Goal: Information Seeking & Learning: Learn about a topic

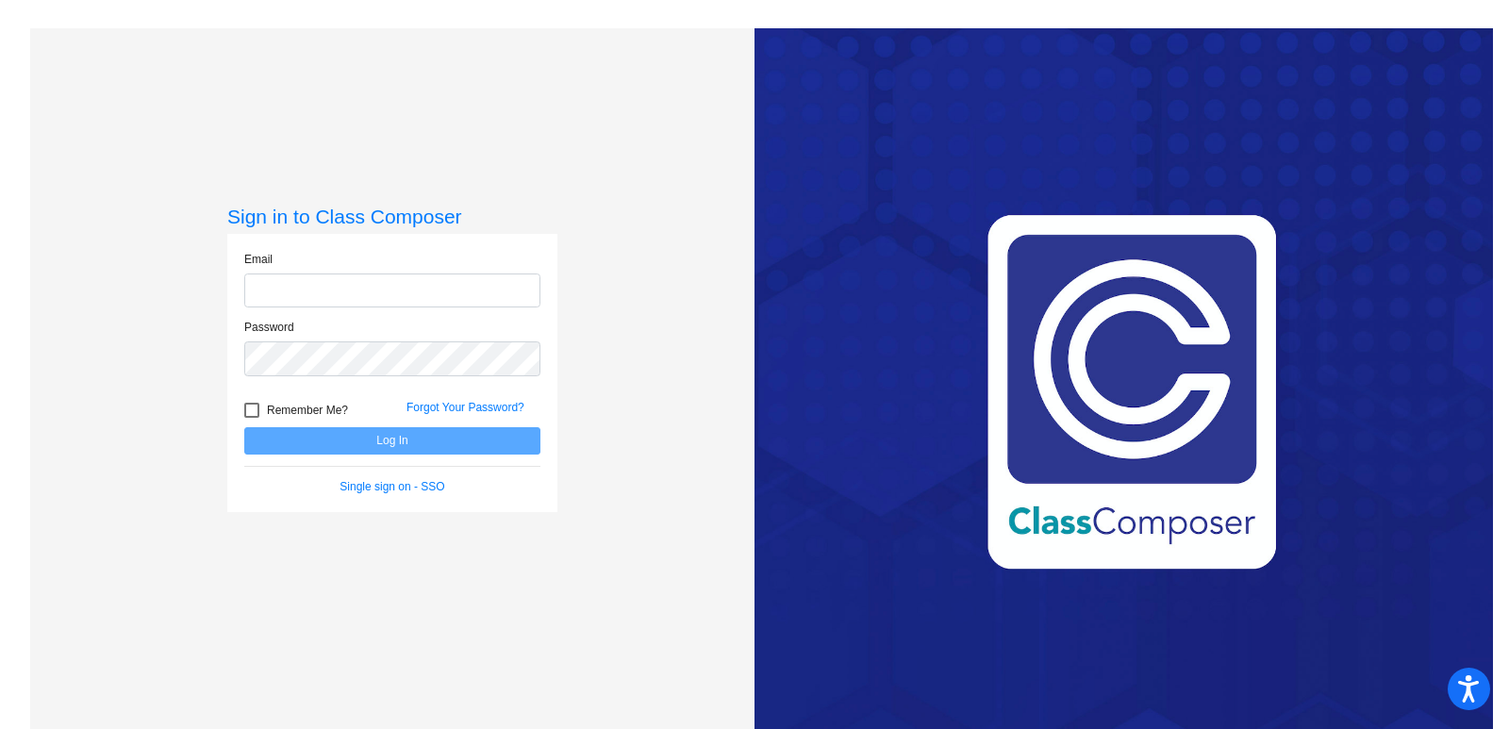
type input "[EMAIL_ADDRESS][DOMAIN_NAME]"
click at [376, 431] on button "Log In" at bounding box center [392, 440] width 296 height 27
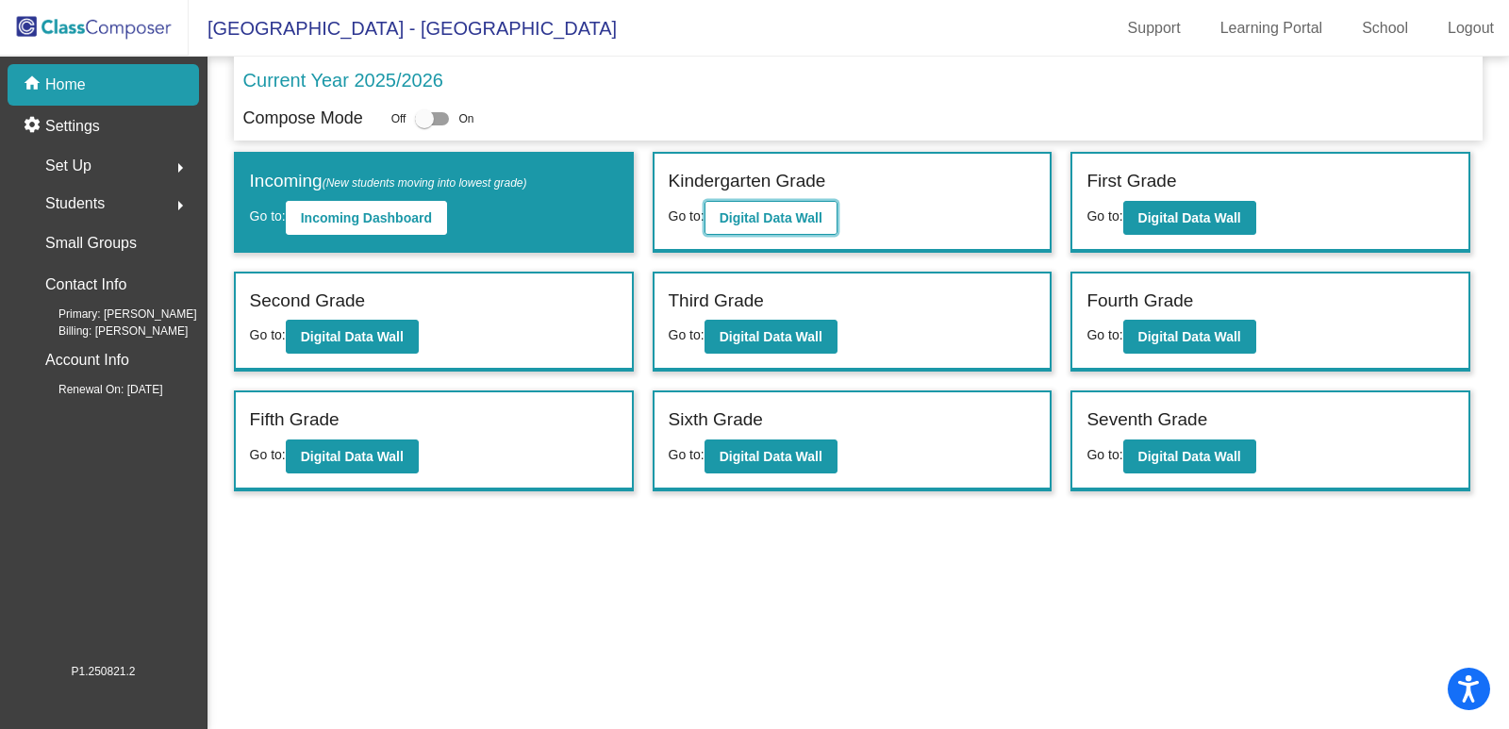
click at [741, 211] on b "Digital Data Wall" at bounding box center [771, 217] width 103 height 15
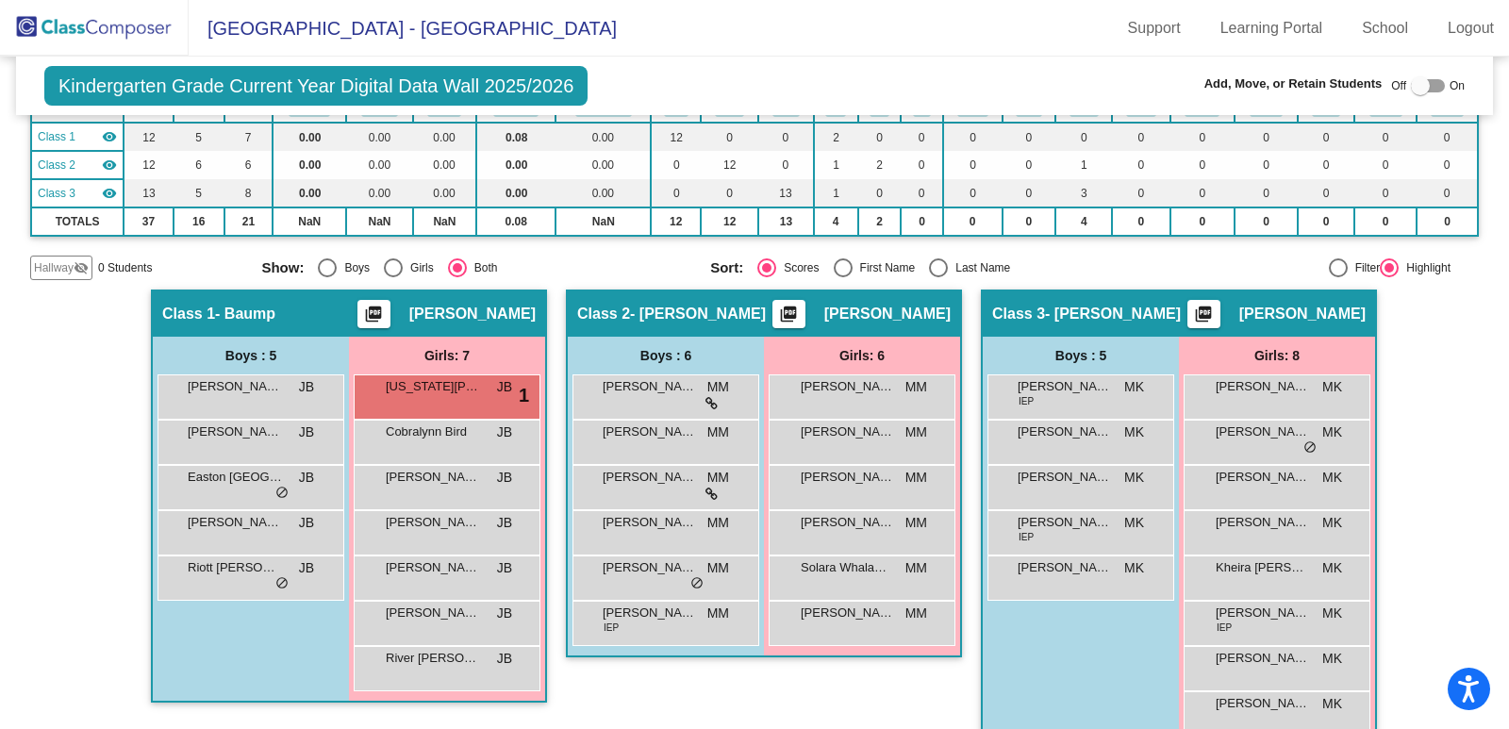
scroll to position [204, 0]
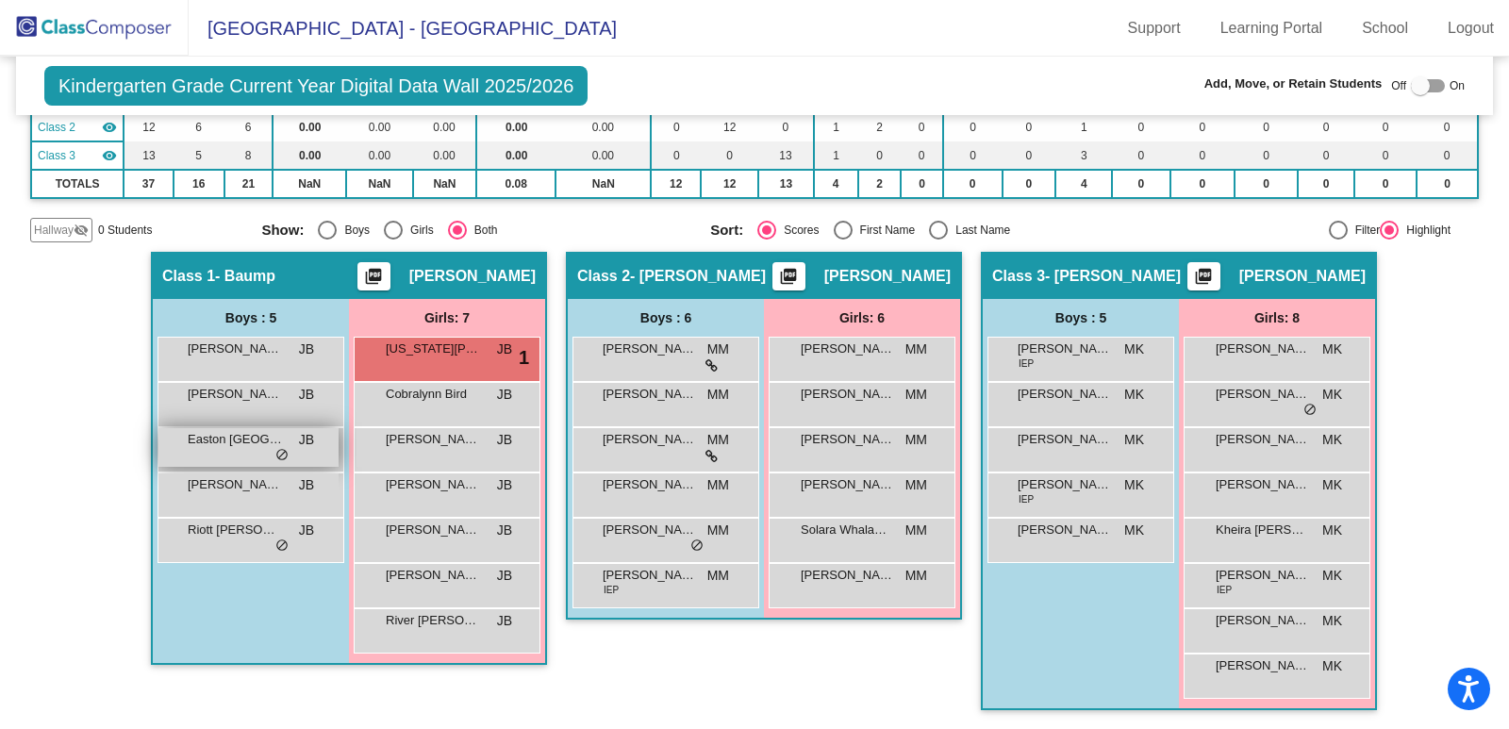
click at [245, 439] on span "Easton [GEOGRAPHIC_DATA]" at bounding box center [235, 439] width 94 height 19
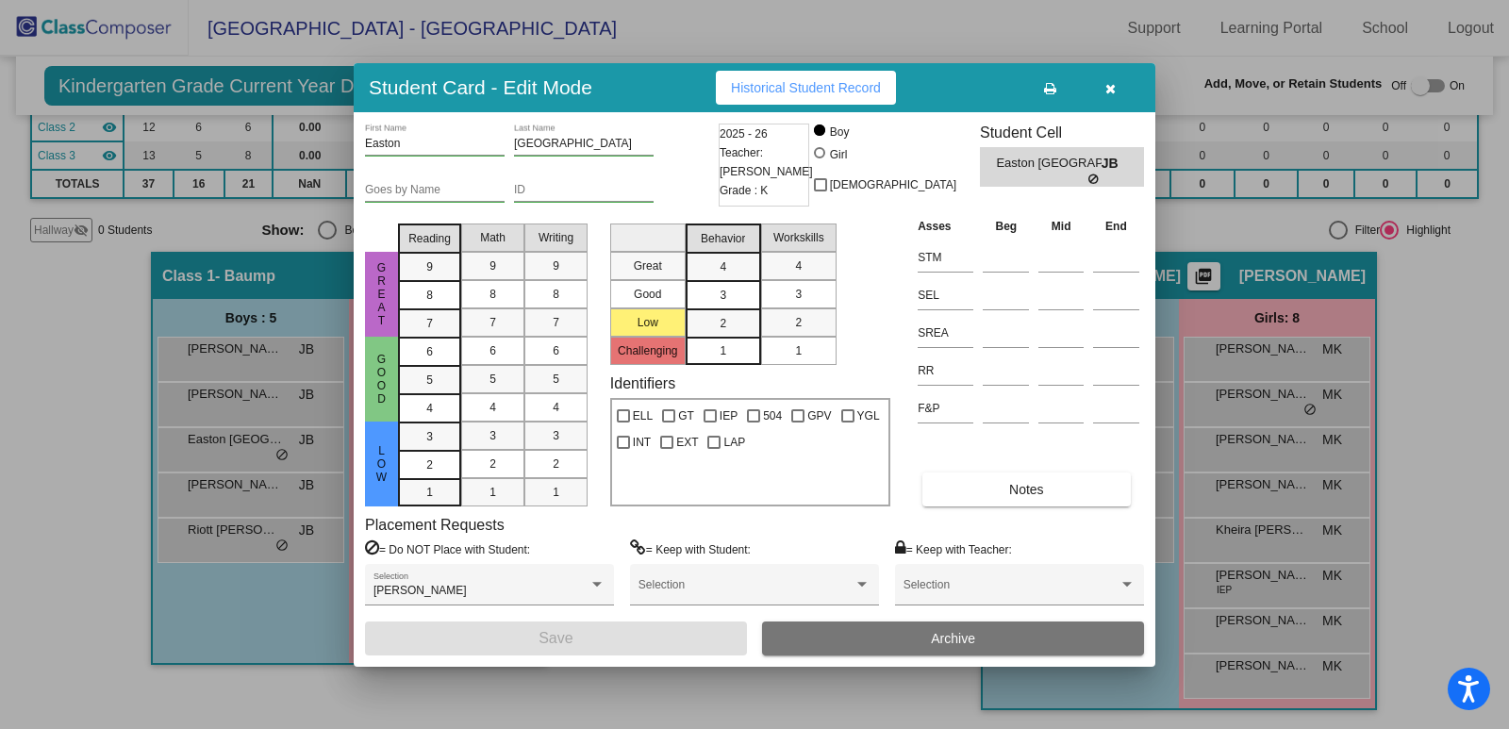
click at [1115, 90] on icon "button" at bounding box center [1110, 88] width 10 height 13
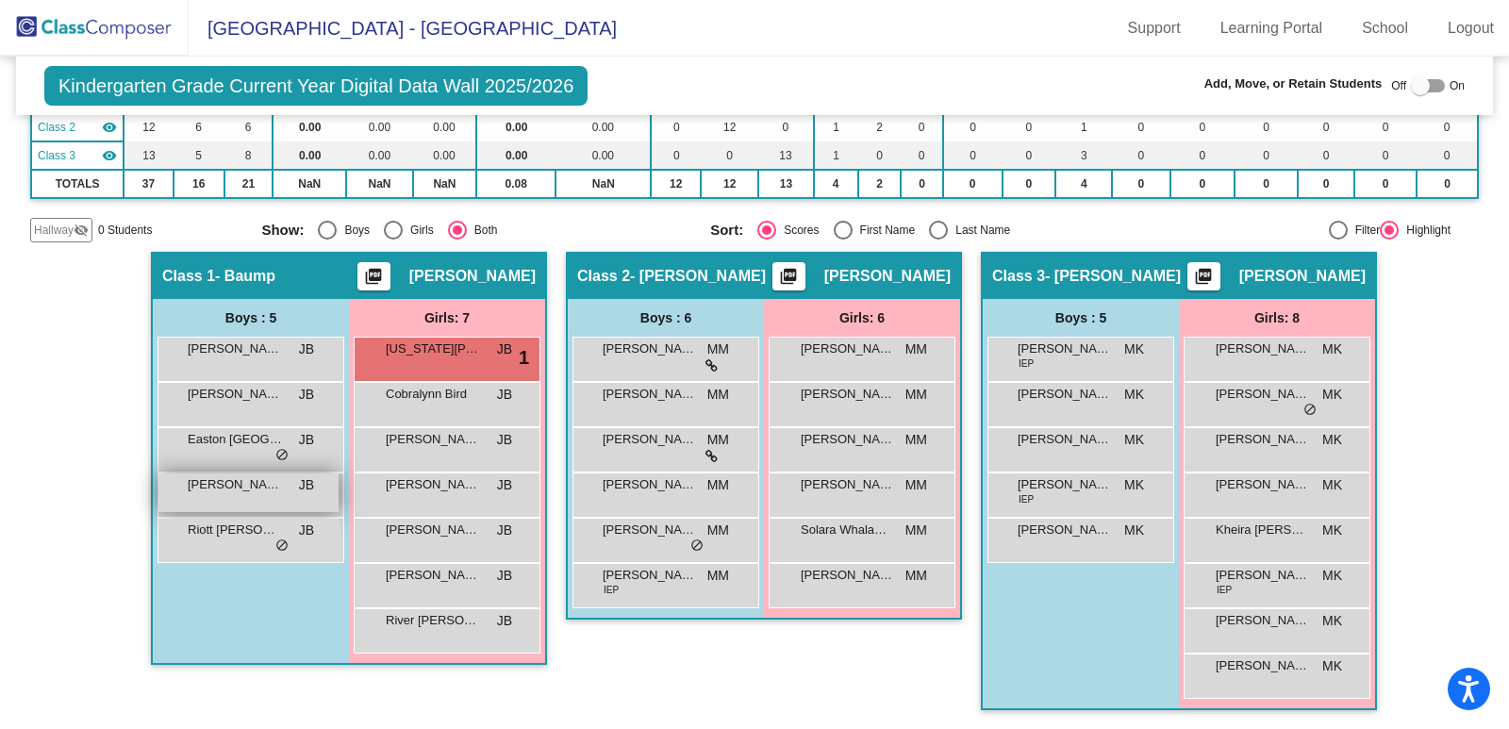
click at [244, 499] on div "[PERSON_NAME] BEAR JB lock do_not_disturb_alt" at bounding box center [248, 492] width 180 height 39
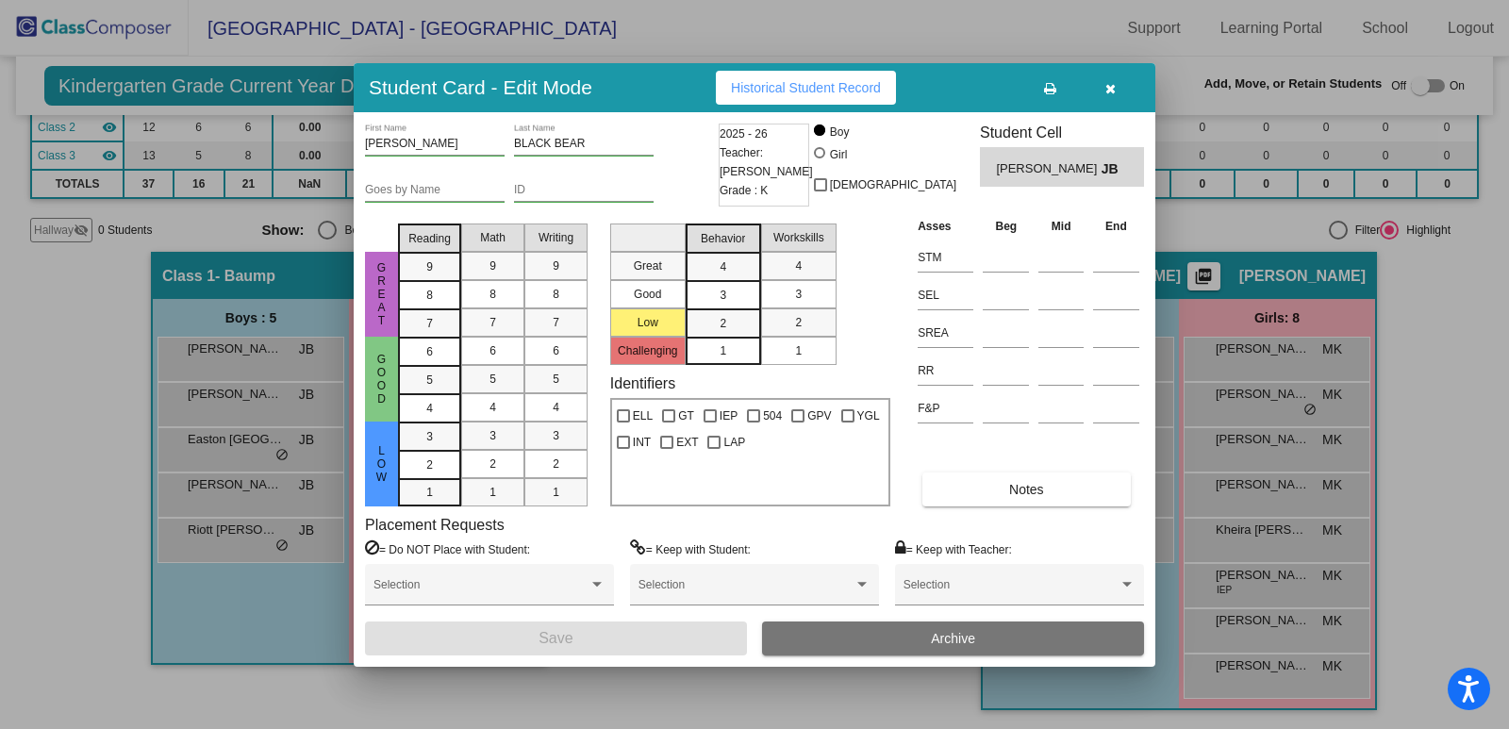
click at [1120, 91] on button "button" at bounding box center [1110, 88] width 60 height 34
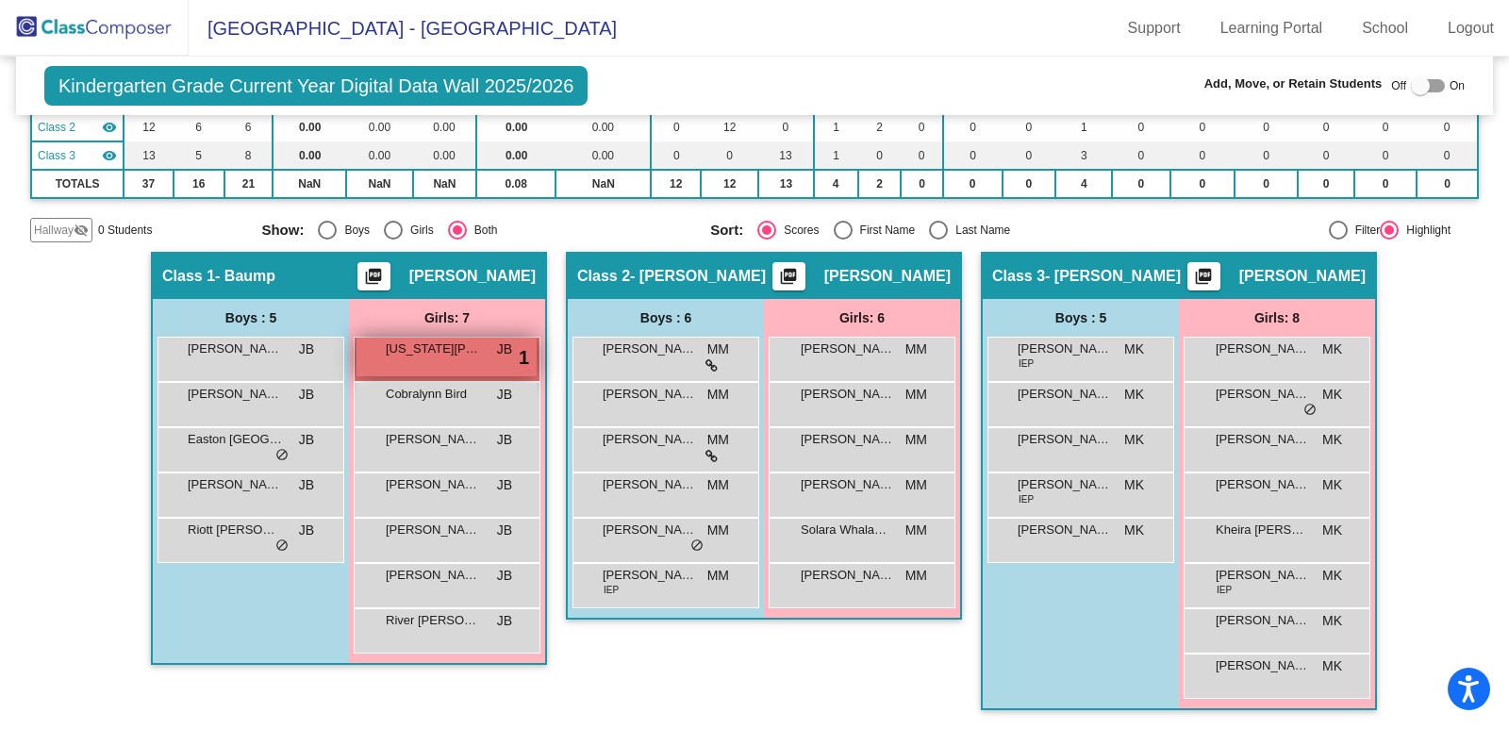
click at [414, 374] on div "[US_STATE][PERSON_NAME] JB lock do_not_disturb_alt 1" at bounding box center [446, 357] width 180 height 39
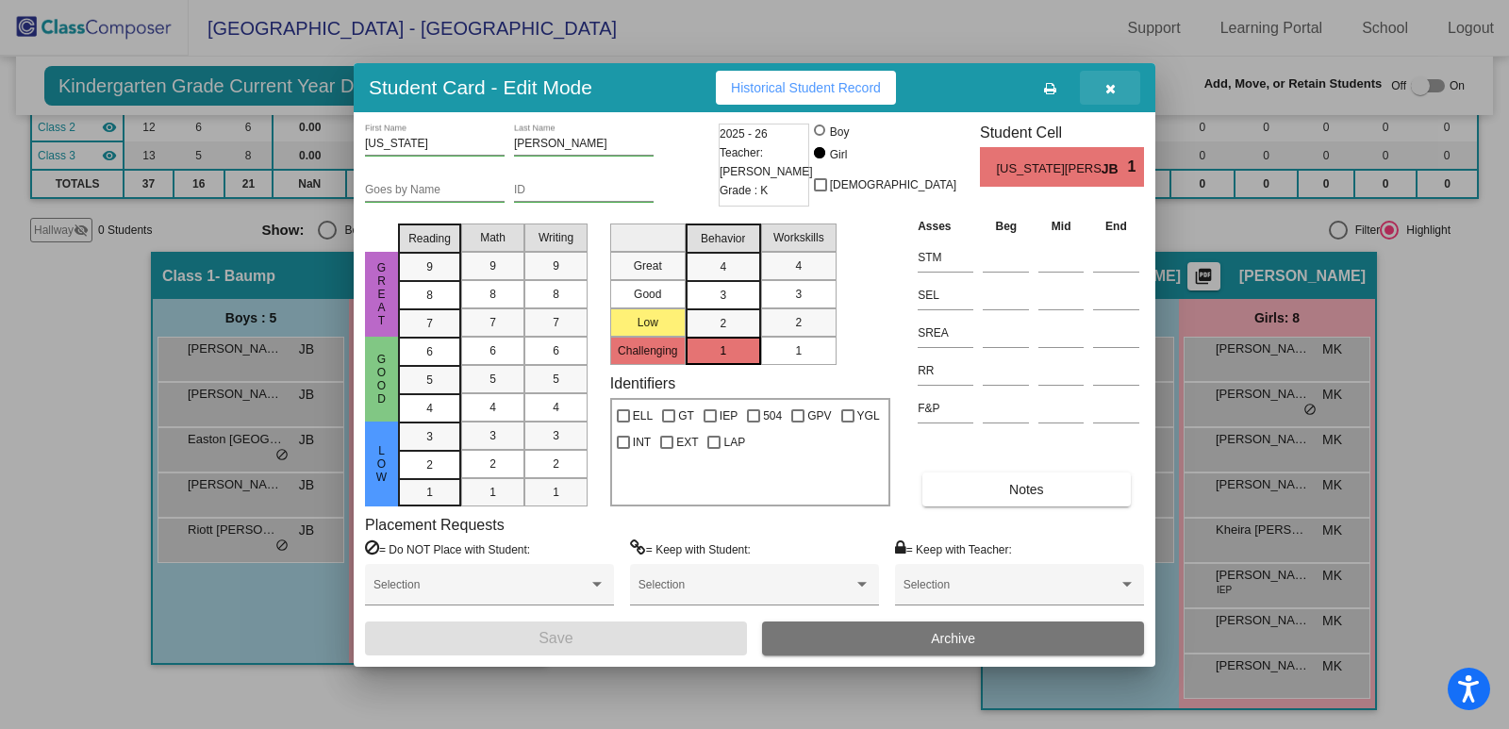
click at [1112, 91] on icon "button" at bounding box center [1110, 88] width 10 height 13
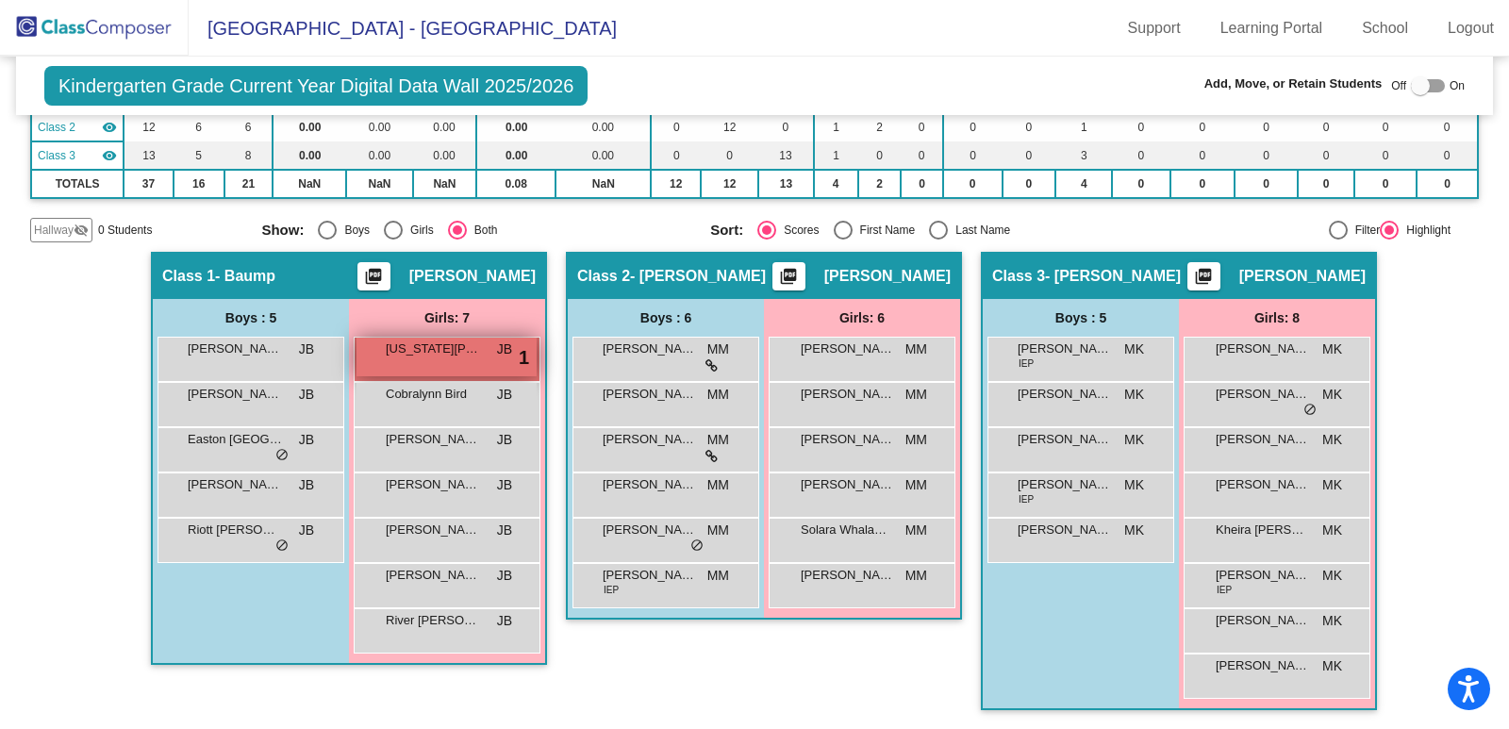
click at [429, 353] on span "[US_STATE][PERSON_NAME]" at bounding box center [433, 349] width 94 height 19
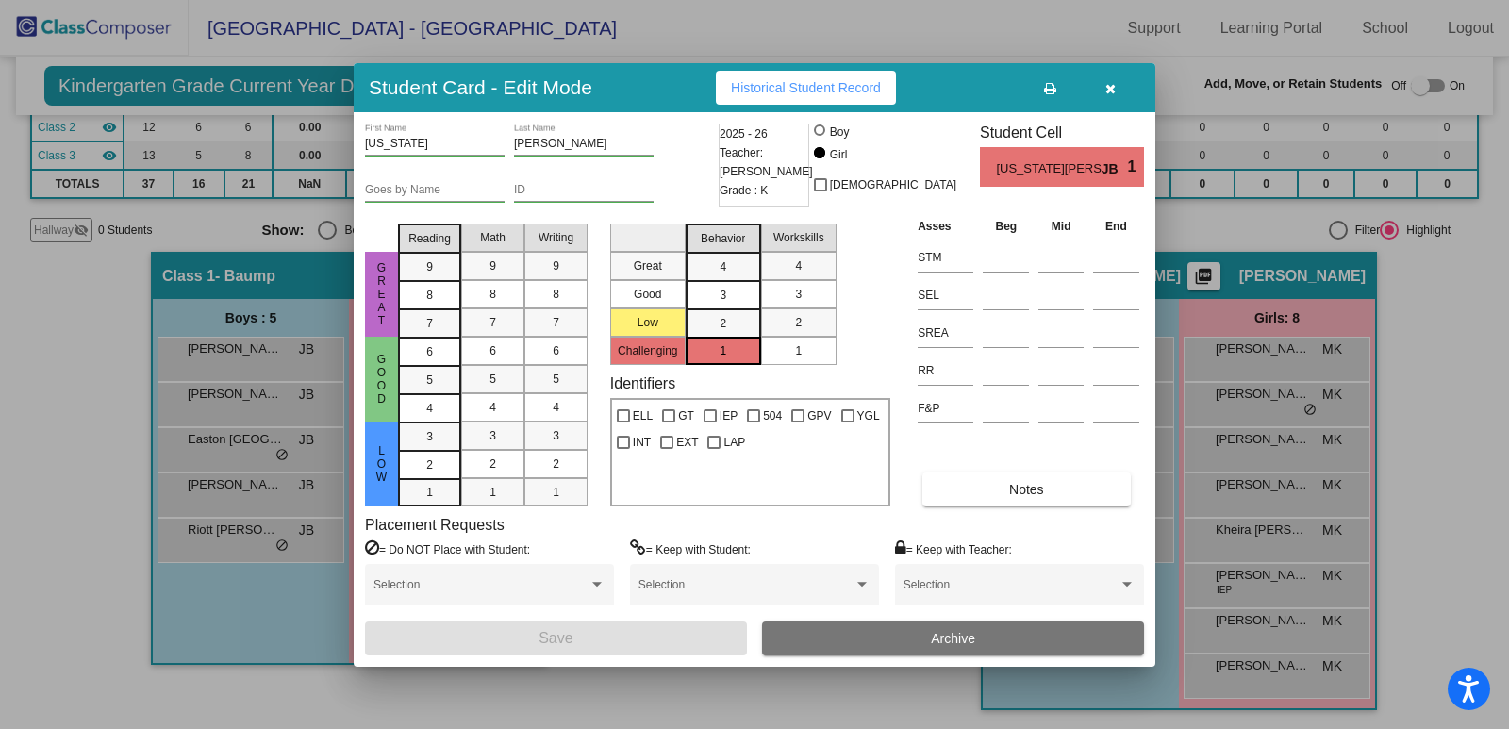
click at [1110, 86] on icon "button" at bounding box center [1110, 88] width 10 height 13
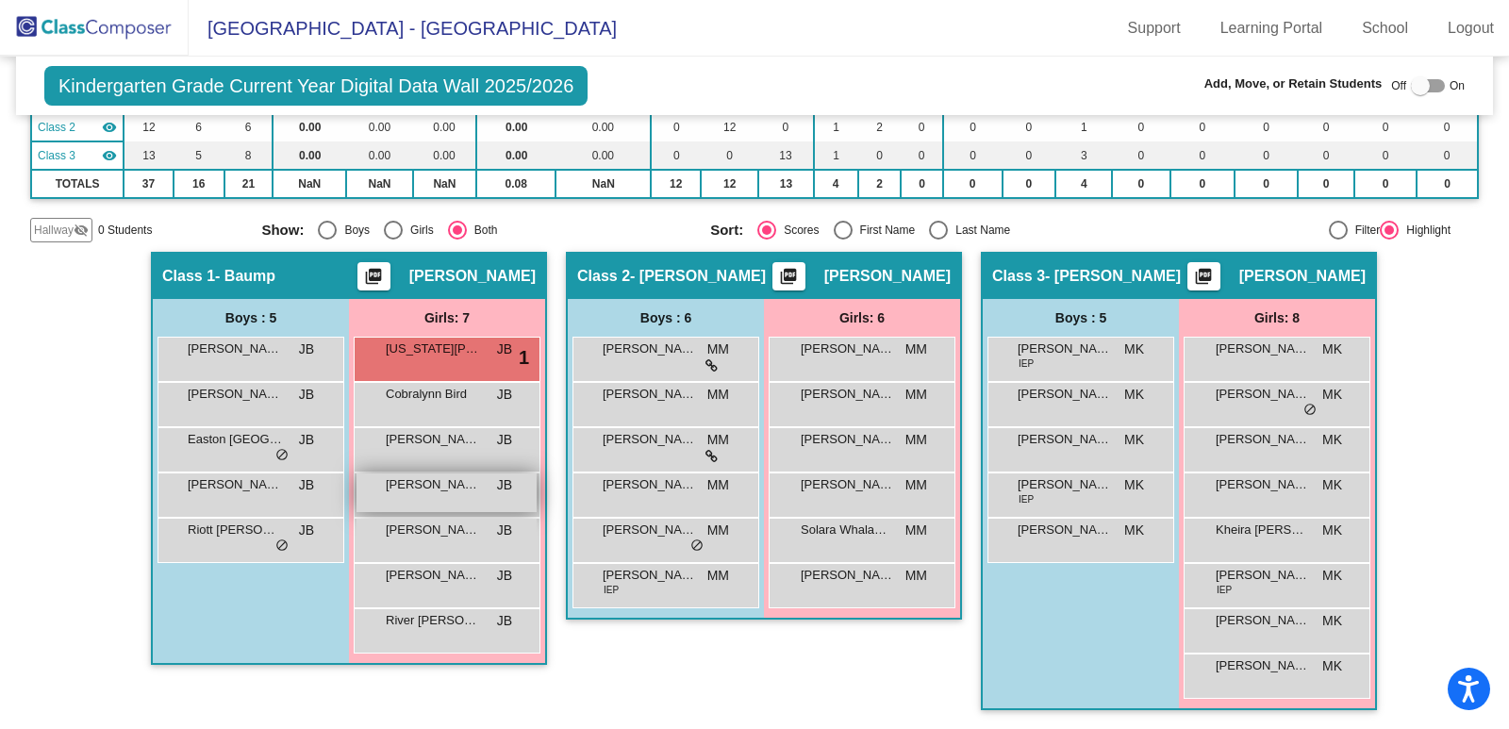
click at [422, 497] on div "[PERSON_NAME]-[PERSON_NAME] lock do_not_disturb_alt" at bounding box center [446, 492] width 180 height 39
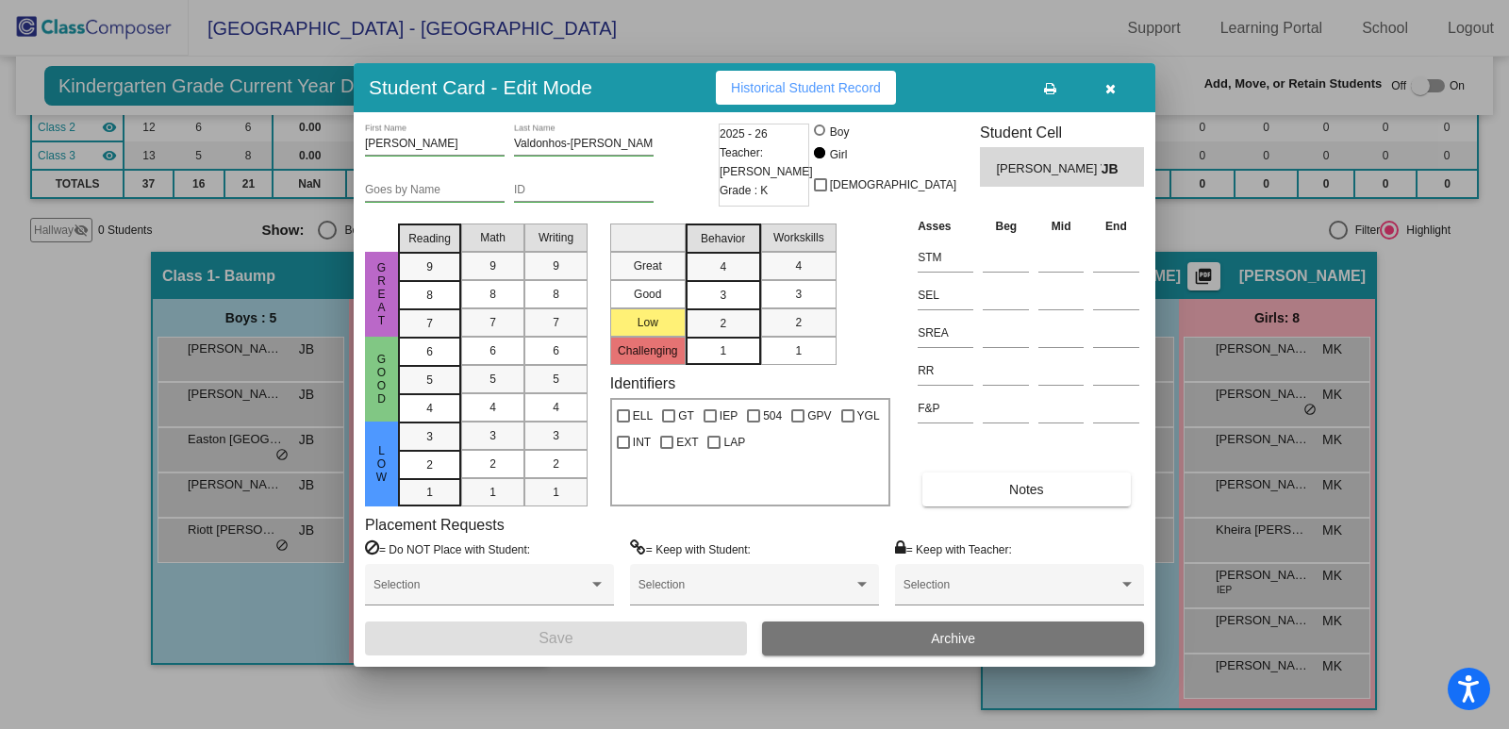
click at [1110, 87] on icon "button" at bounding box center [1110, 88] width 10 height 13
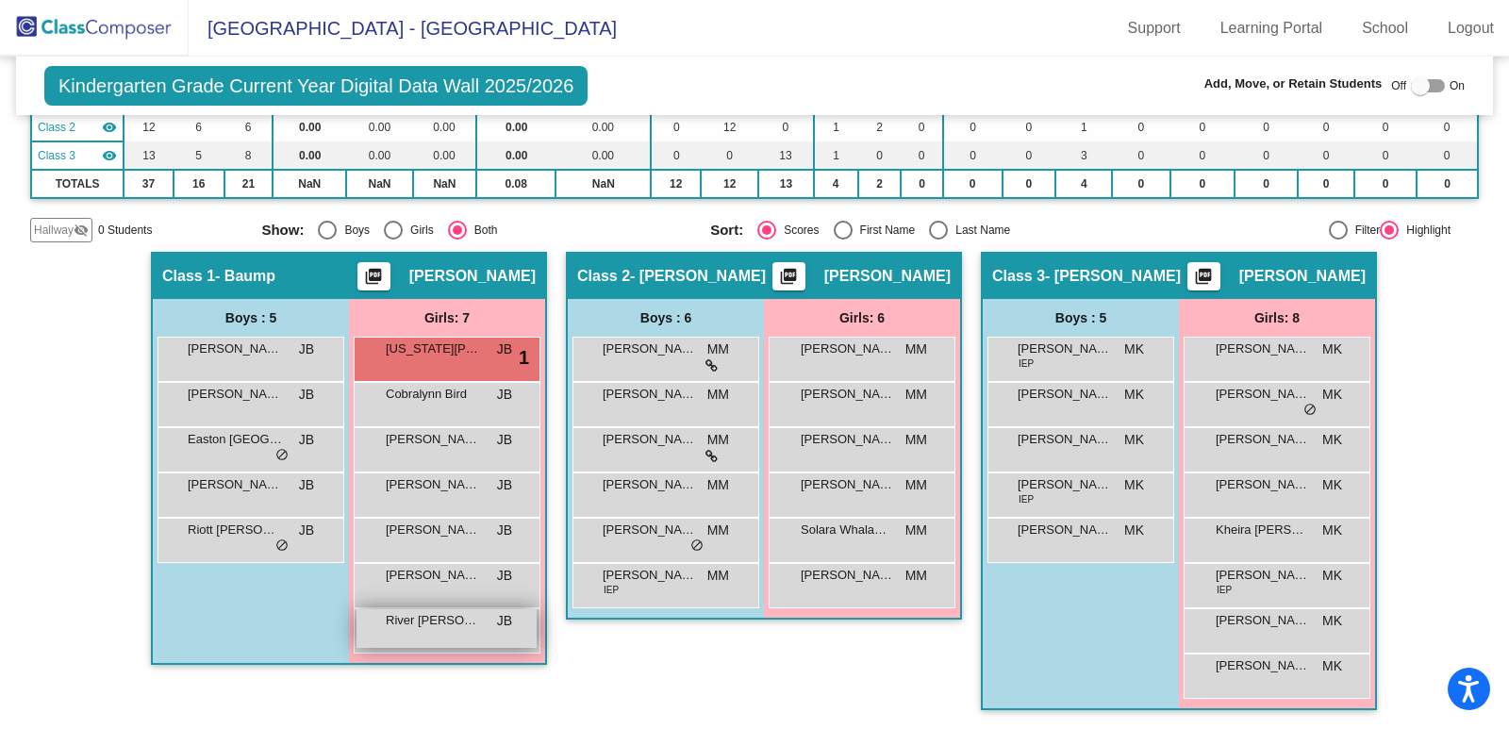
click at [442, 634] on div "River [PERSON_NAME] JB lock do_not_disturb_alt" at bounding box center [446, 628] width 180 height 39
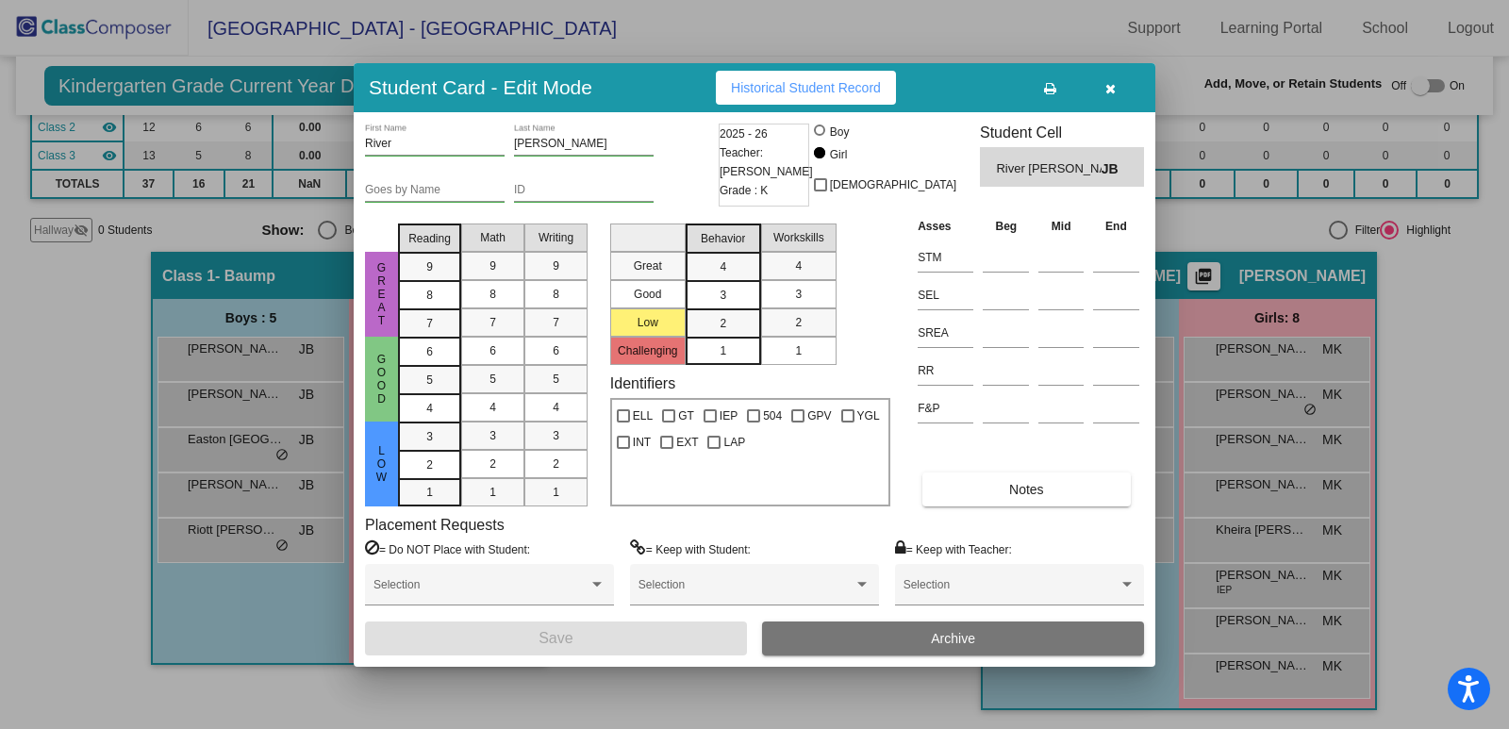
click at [1115, 91] on icon "button" at bounding box center [1110, 88] width 10 height 13
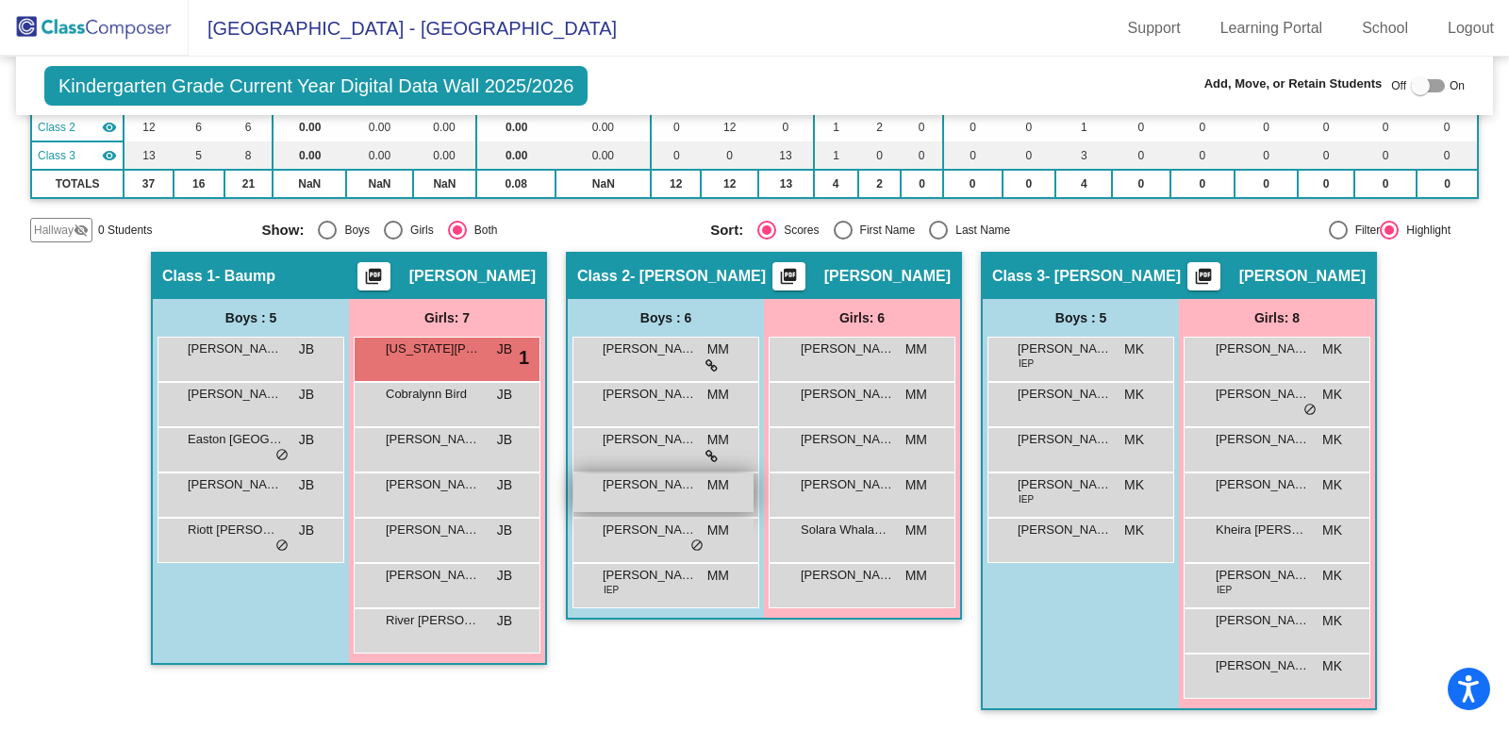
click at [663, 496] on div "[PERSON_NAME] [PERSON_NAME] lock do_not_disturb_alt" at bounding box center [663, 492] width 180 height 39
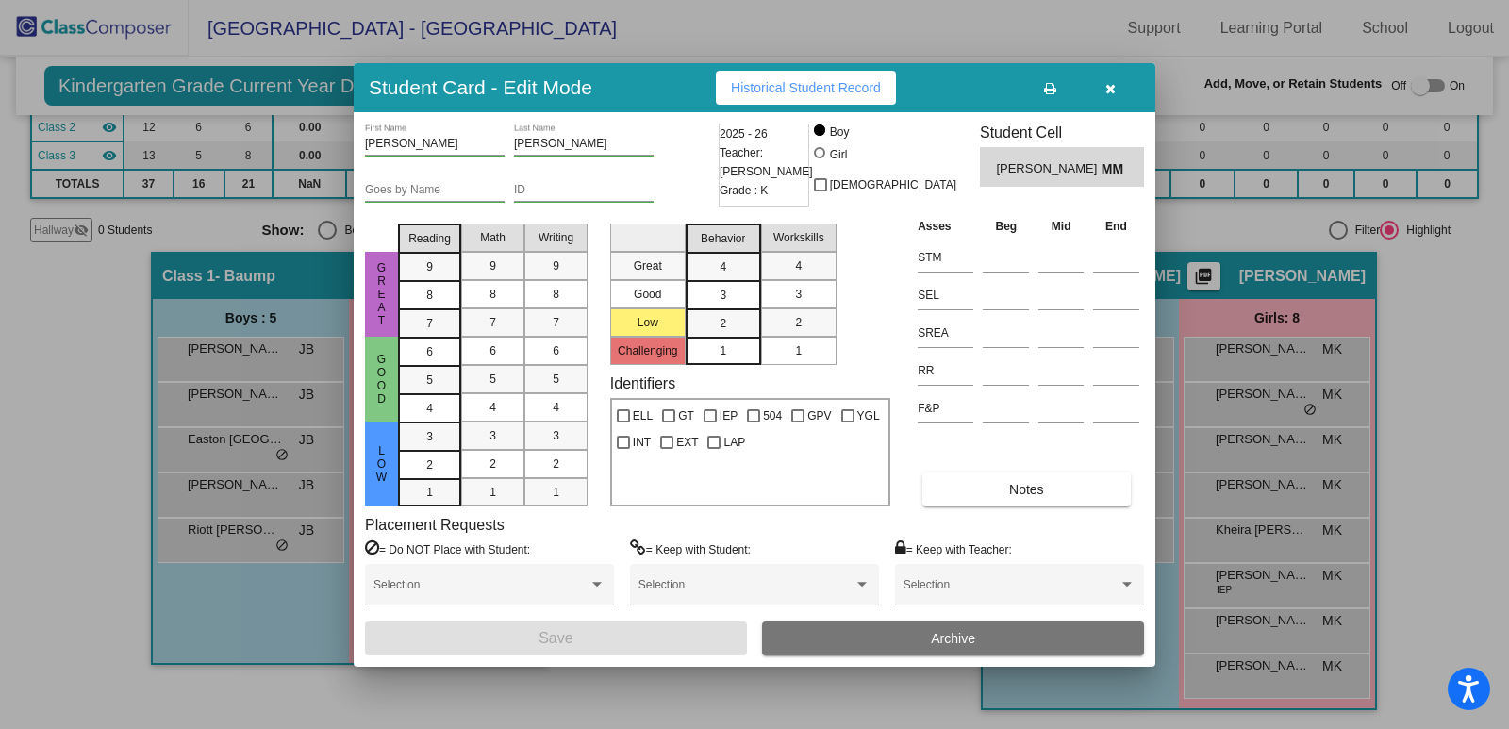
click at [1112, 93] on icon "button" at bounding box center [1110, 88] width 10 height 13
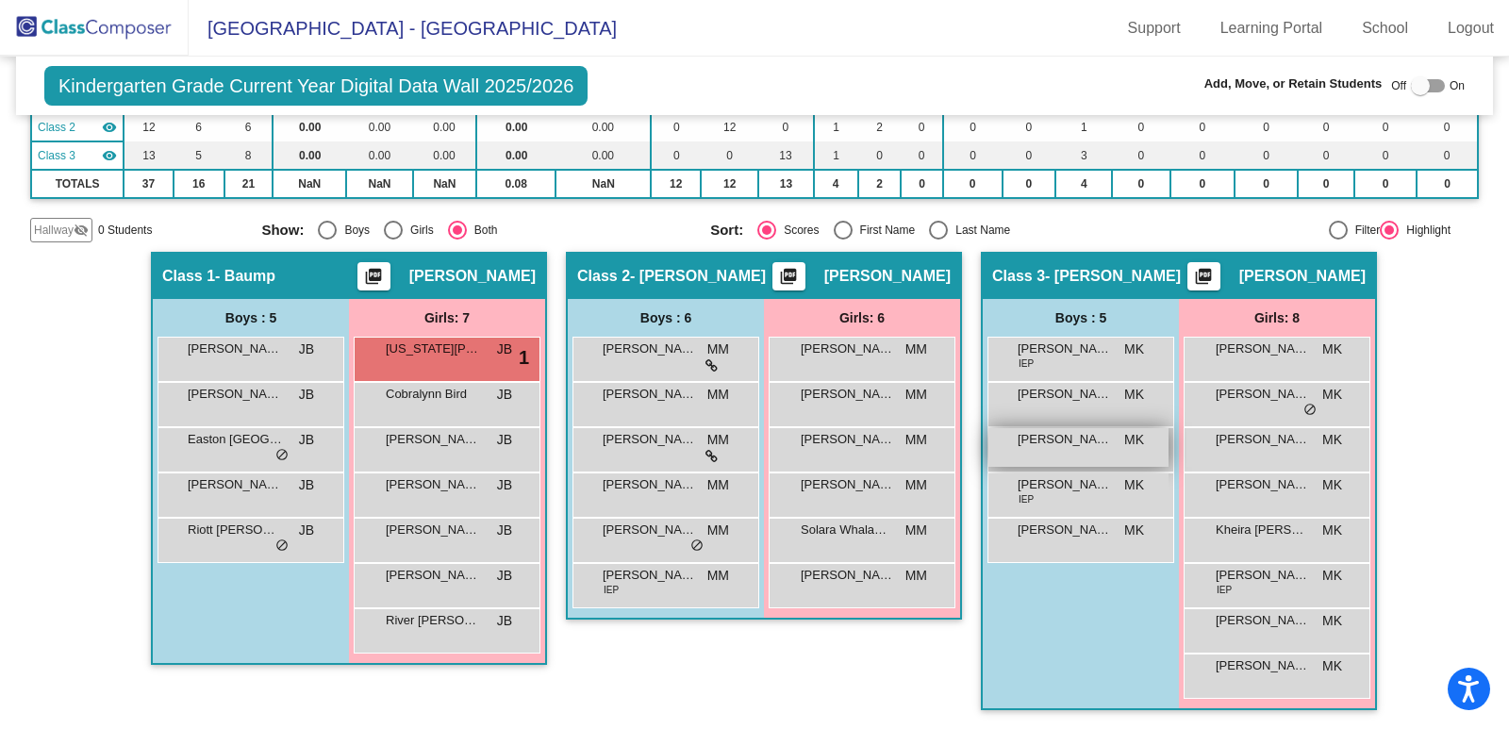
click at [1078, 442] on span "[PERSON_NAME]" at bounding box center [1065, 439] width 94 height 19
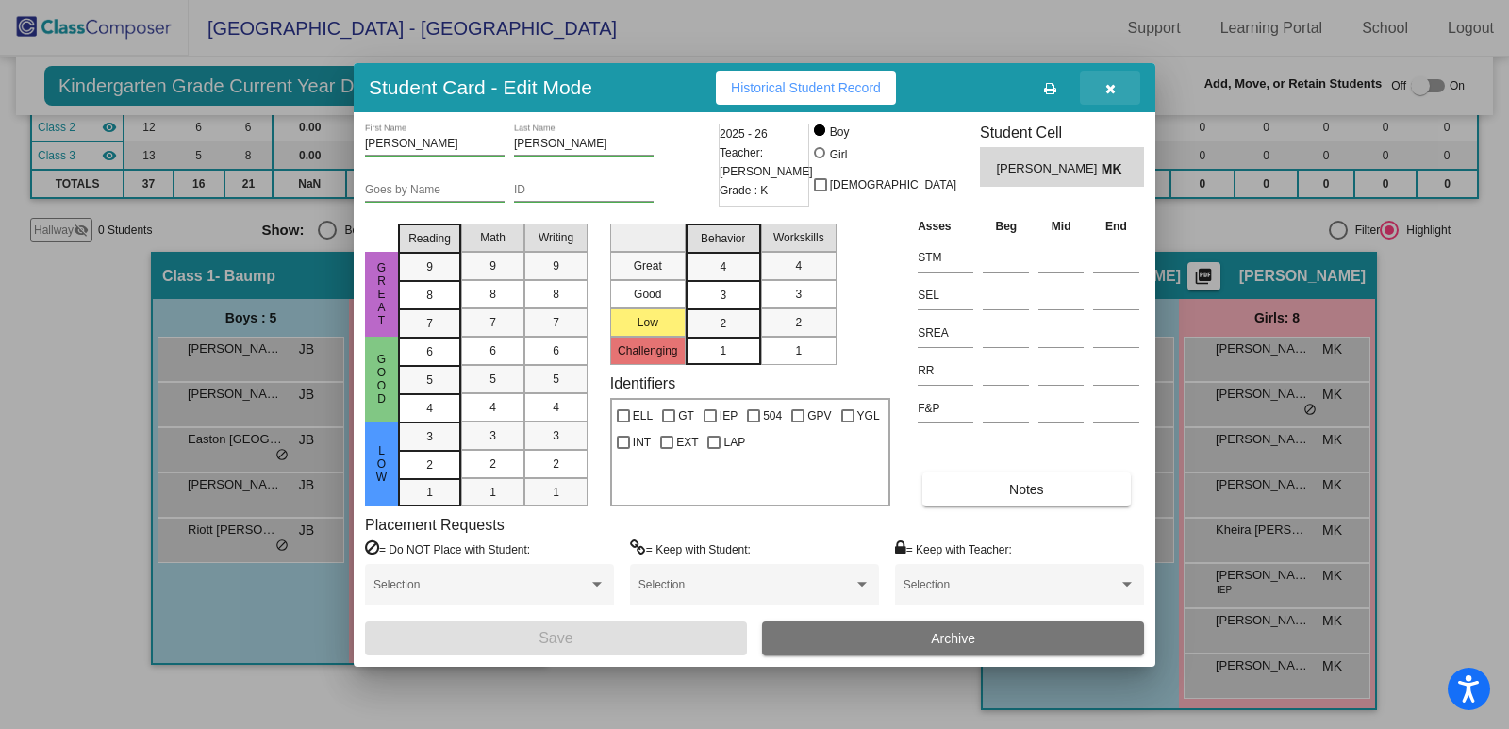
click at [1110, 90] on icon "button" at bounding box center [1110, 88] width 10 height 13
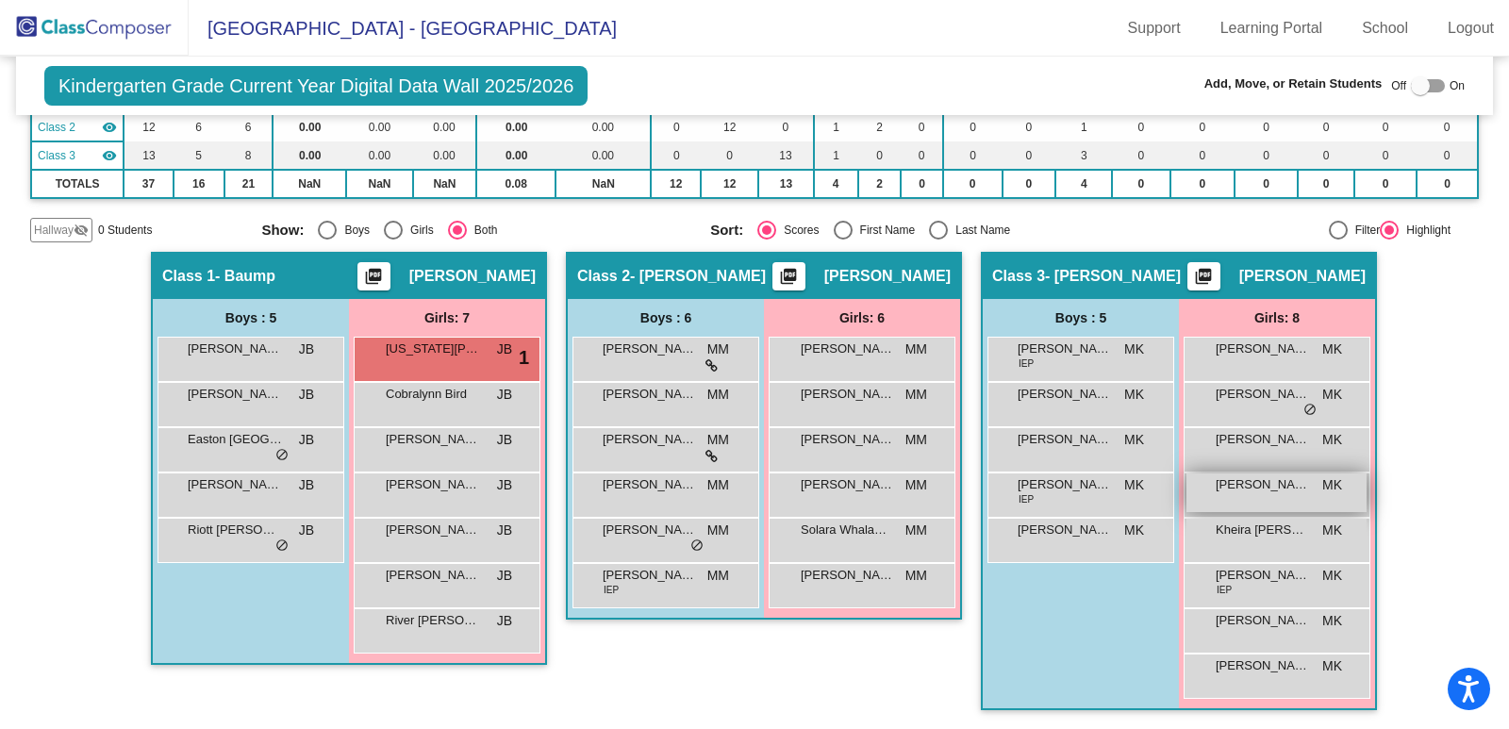
click at [1284, 491] on span "[PERSON_NAME]" at bounding box center [1263, 484] width 94 height 19
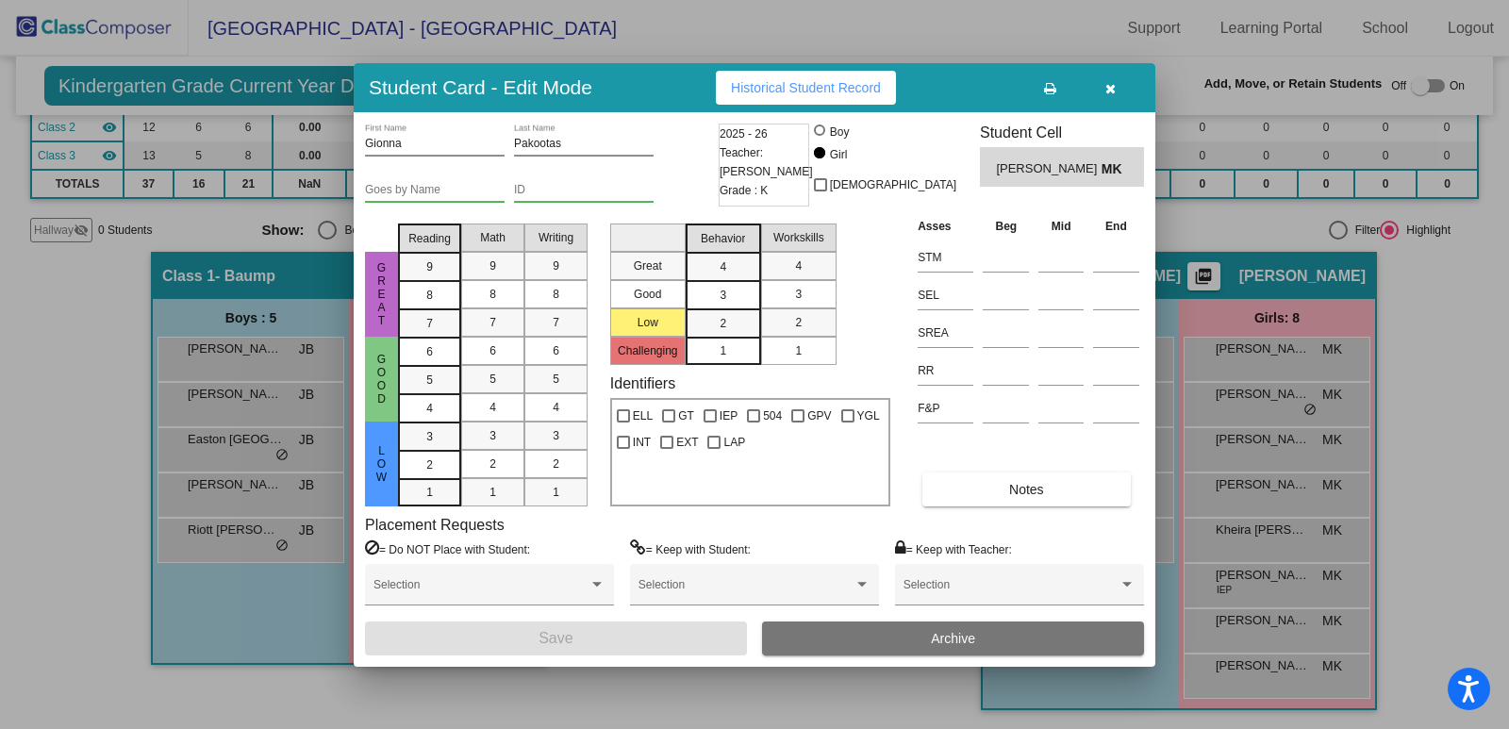
click at [1108, 90] on icon "button" at bounding box center [1110, 88] width 10 height 13
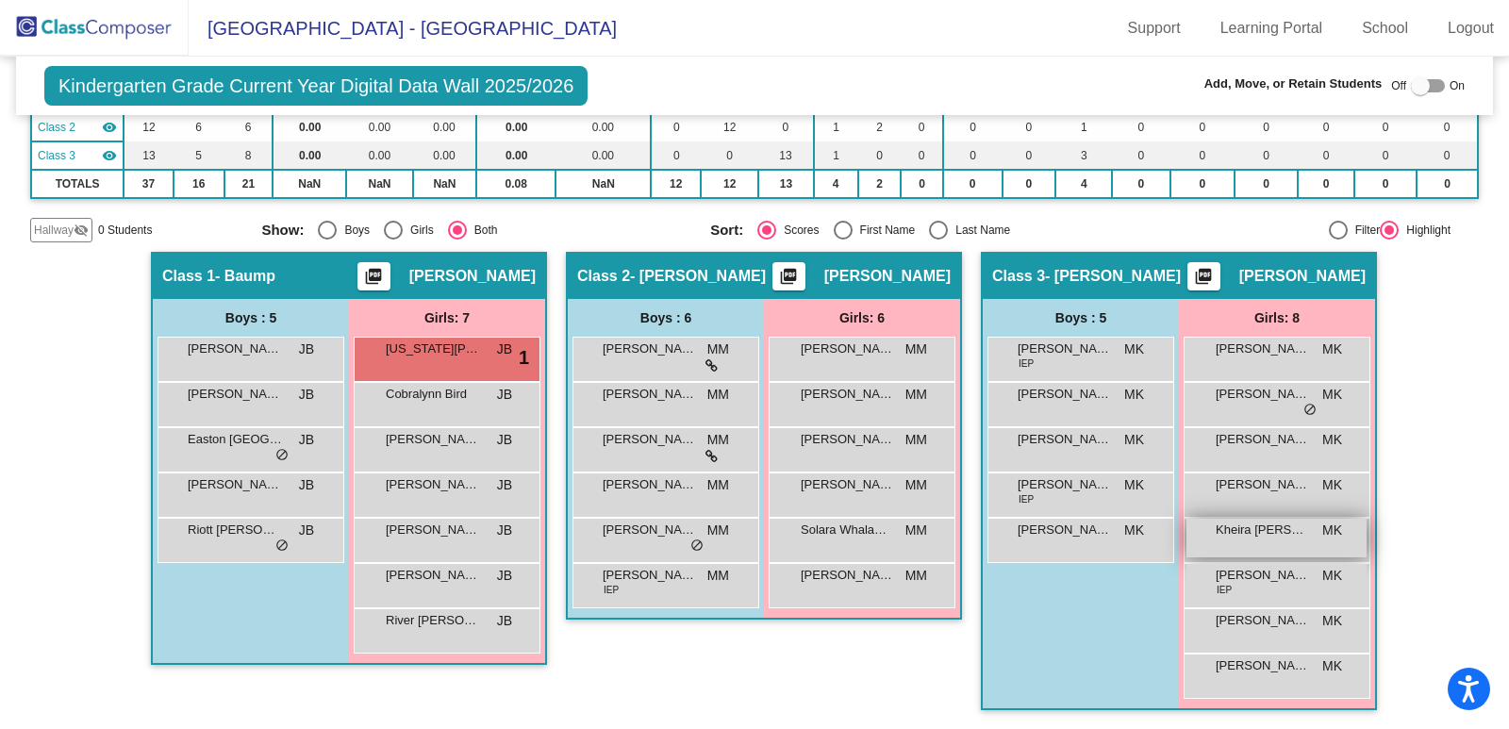
click at [1277, 549] on div "Kheira [PERSON_NAME] MK lock do_not_disturb_alt" at bounding box center [1276, 538] width 180 height 39
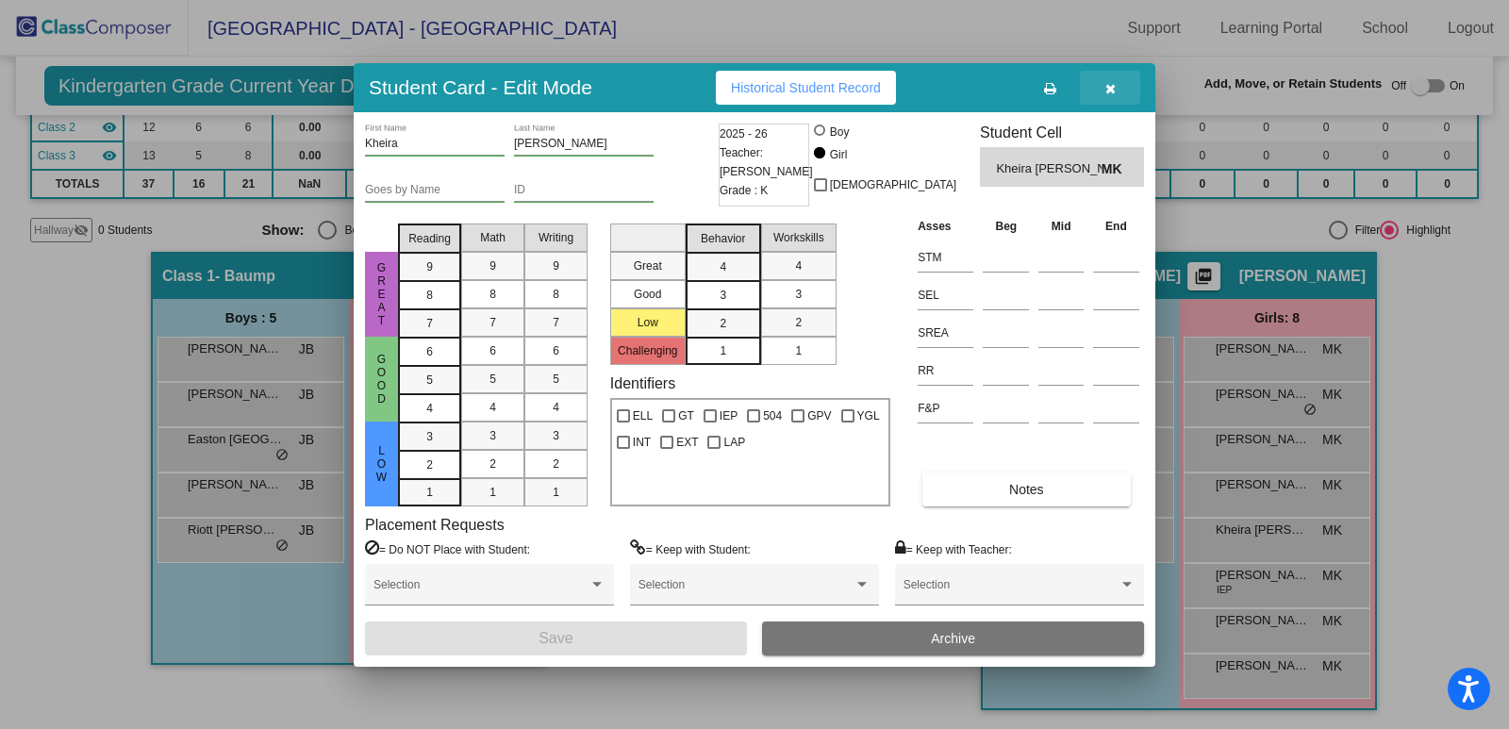
click at [1114, 90] on icon "button" at bounding box center [1110, 88] width 10 height 13
